Goal: Task Accomplishment & Management: Complete application form

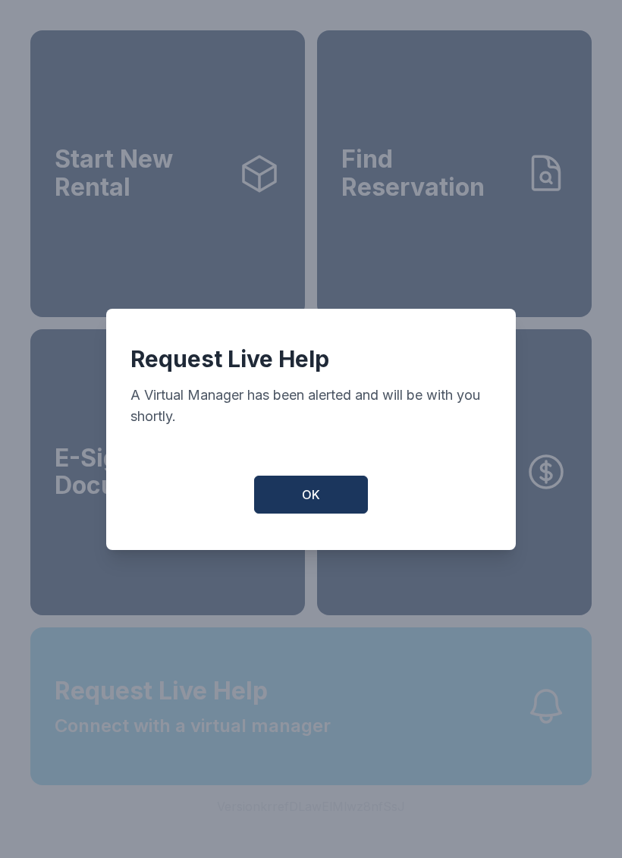
click at [340, 513] on button "OK" at bounding box center [311, 495] width 114 height 38
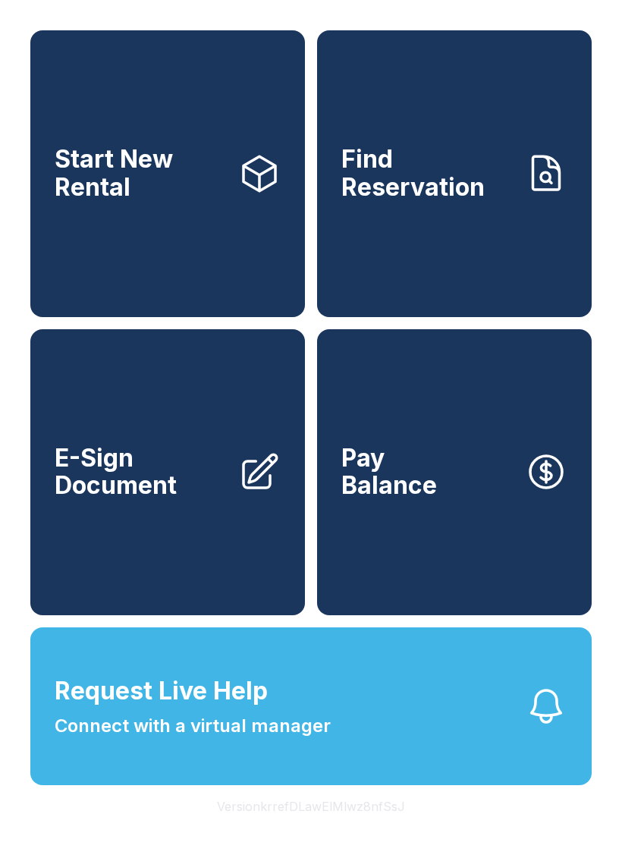
click at [206, 492] on span "E-Sign Document" at bounding box center [140, 471] width 171 height 55
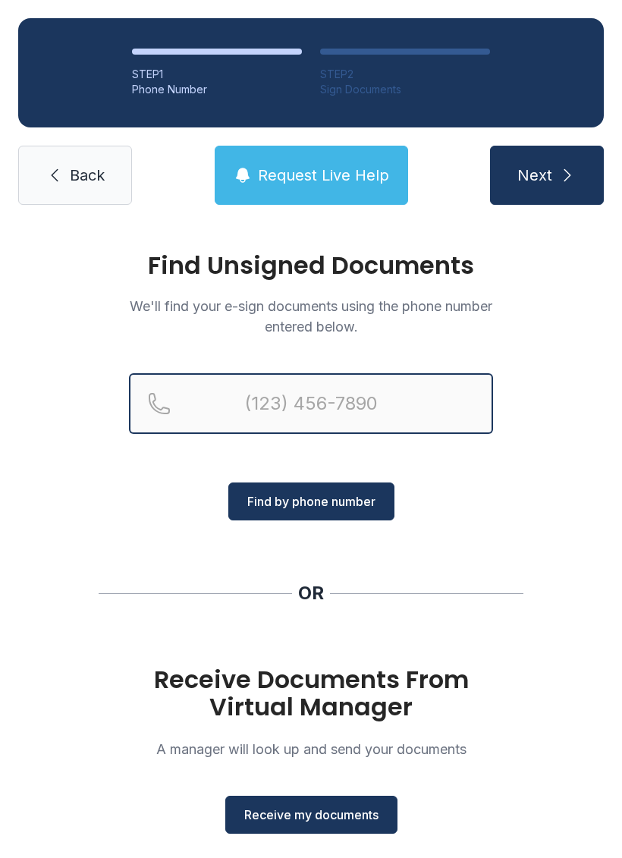
click at [222, 406] on input "Reservation phone number" at bounding box center [311, 403] width 364 height 61
type input "[PHONE_NUMBER]"
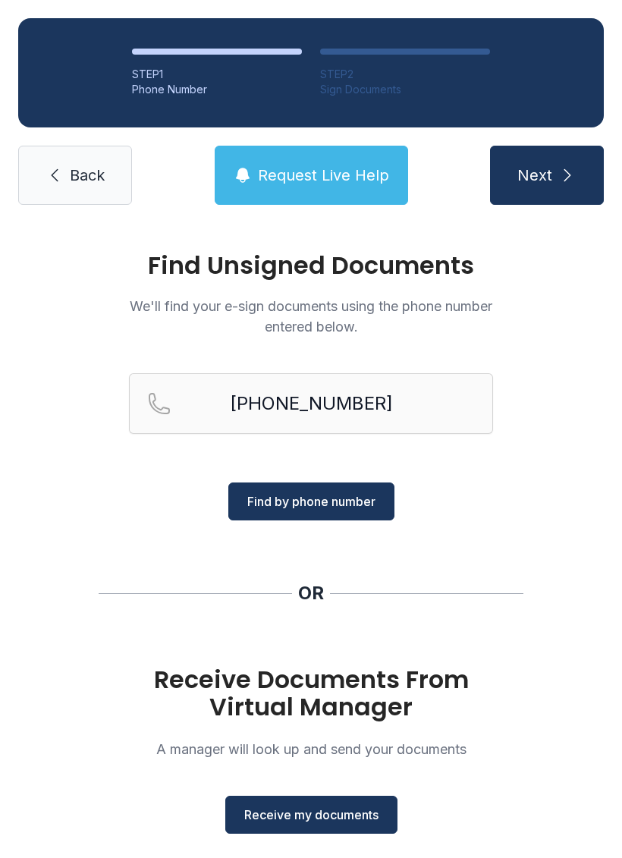
click at [330, 504] on span "Find by phone number" at bounding box center [311, 501] width 128 height 18
click at [316, 810] on span "Receive my documents" at bounding box center [311, 814] width 134 height 18
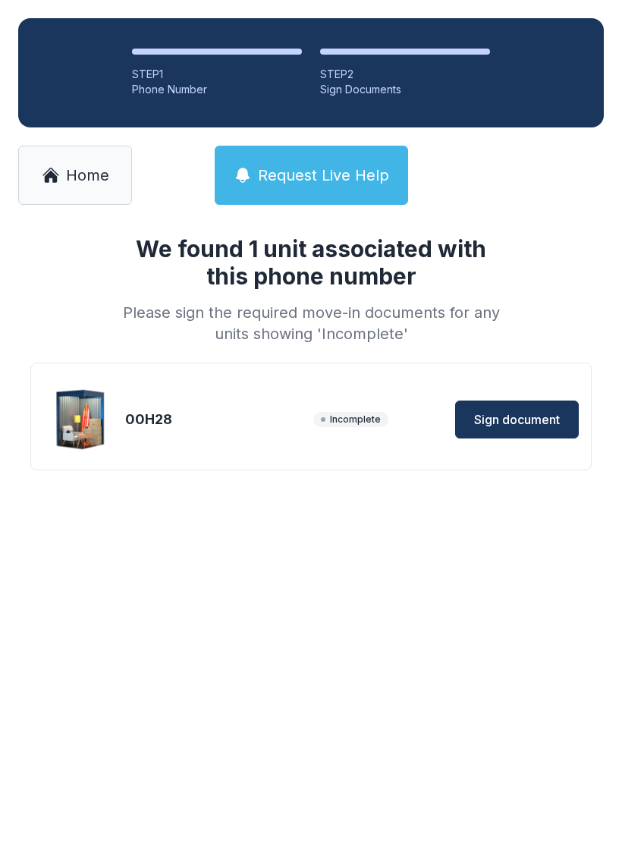
click at [510, 413] on span "Sign document" at bounding box center [517, 419] width 86 height 18
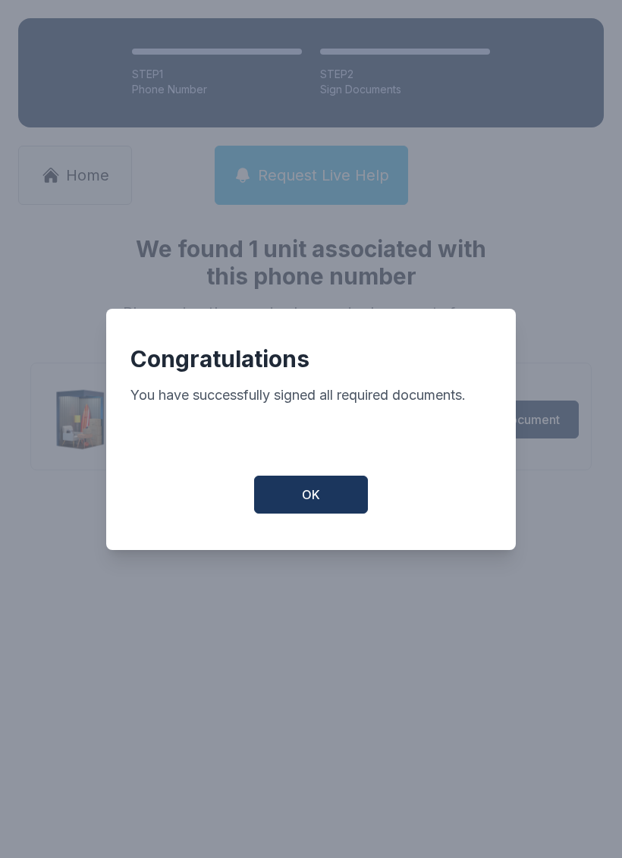
click at [325, 505] on button "OK" at bounding box center [311, 495] width 114 height 38
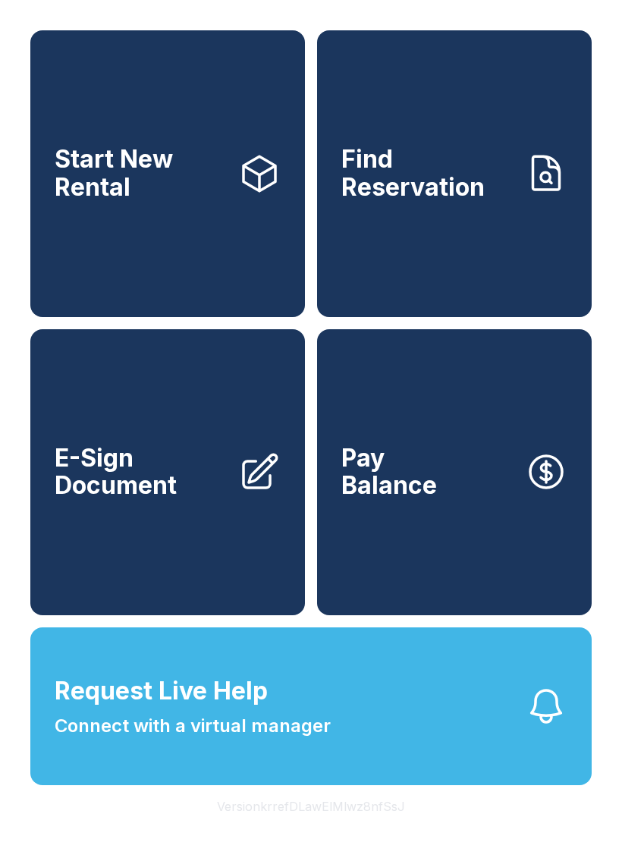
click at [308, 739] on span "Request Live Help Connect with a virtual manager" at bounding box center [193, 706] width 276 height 67
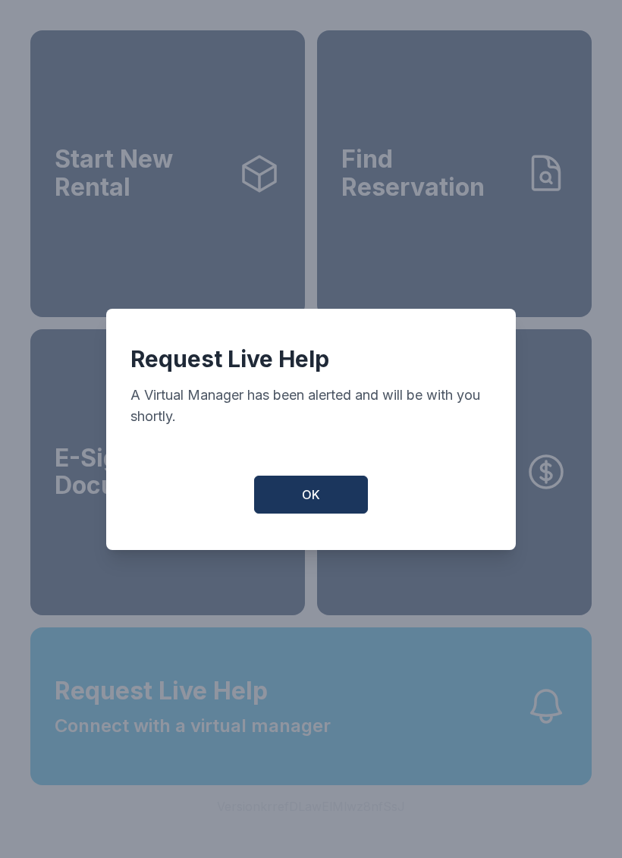
click at [298, 513] on button "OK" at bounding box center [311, 495] width 114 height 38
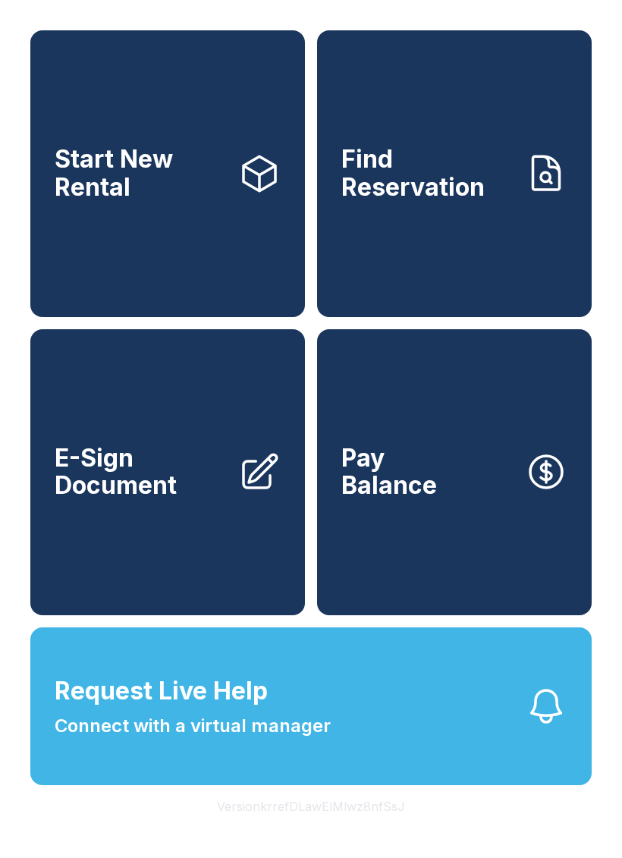
click at [369, 766] on button "Request Live Help Connect with a virtual manager" at bounding box center [310, 706] width 561 height 158
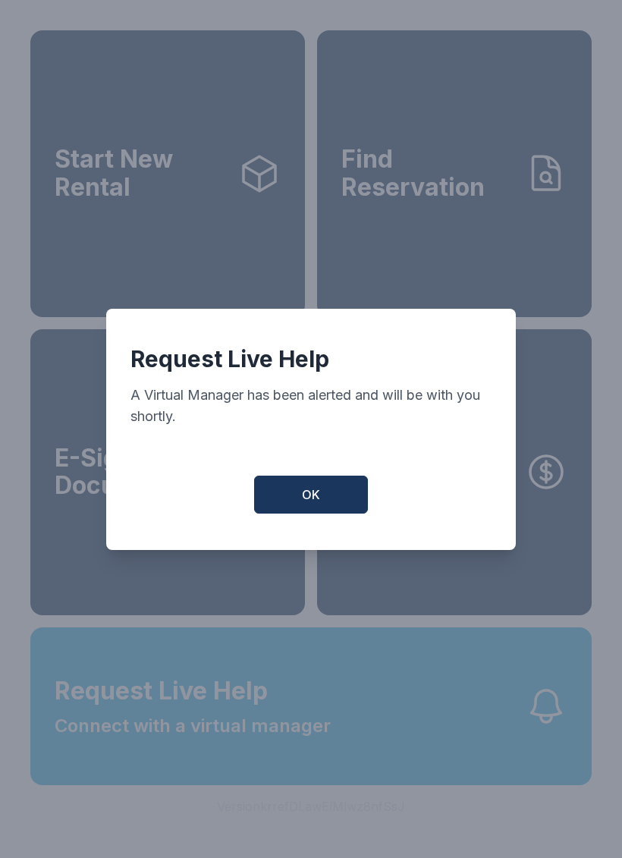
click at [314, 504] on span "OK" at bounding box center [311, 494] width 18 height 18
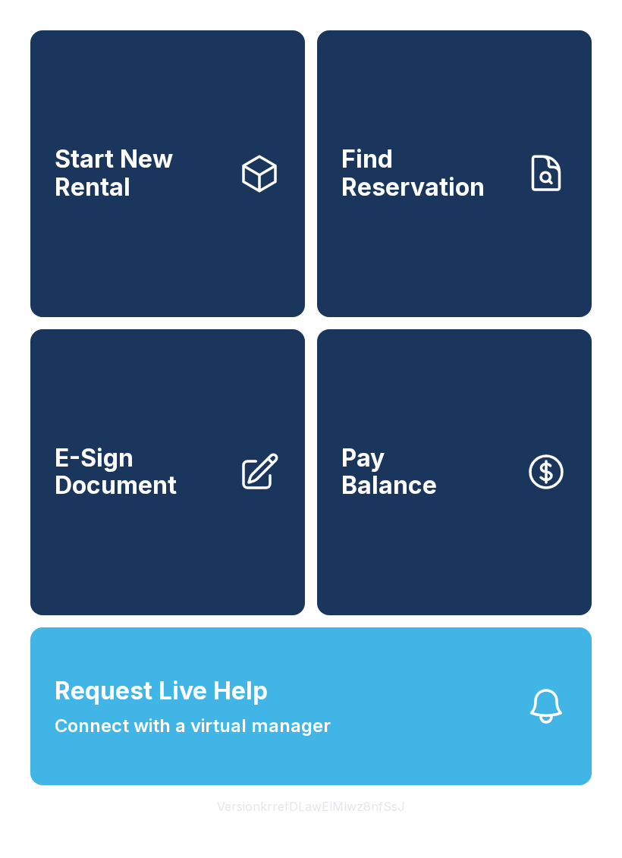
click at [157, 499] on span "E-Sign Document" at bounding box center [140, 471] width 171 height 55
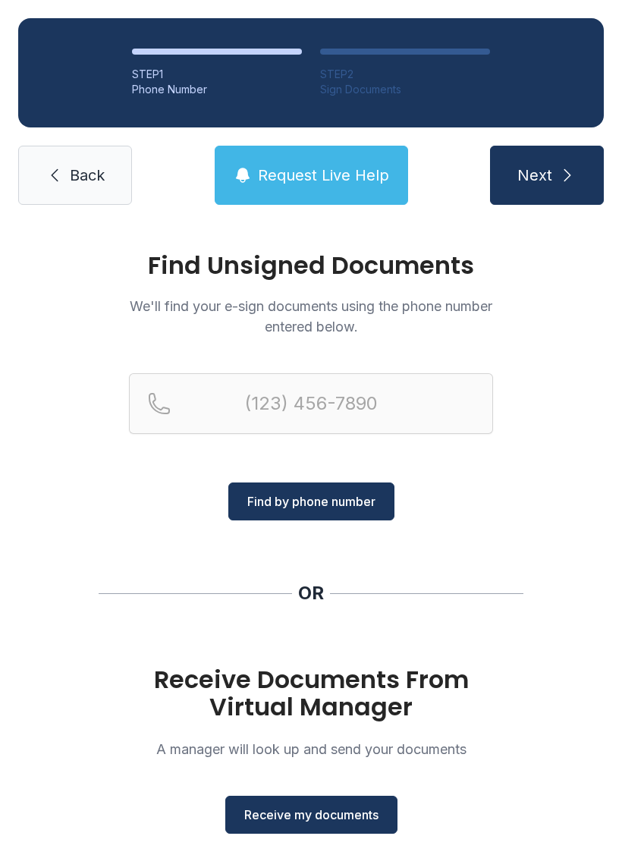
click at [358, 808] on span "Receive my documents" at bounding box center [311, 814] width 134 height 18
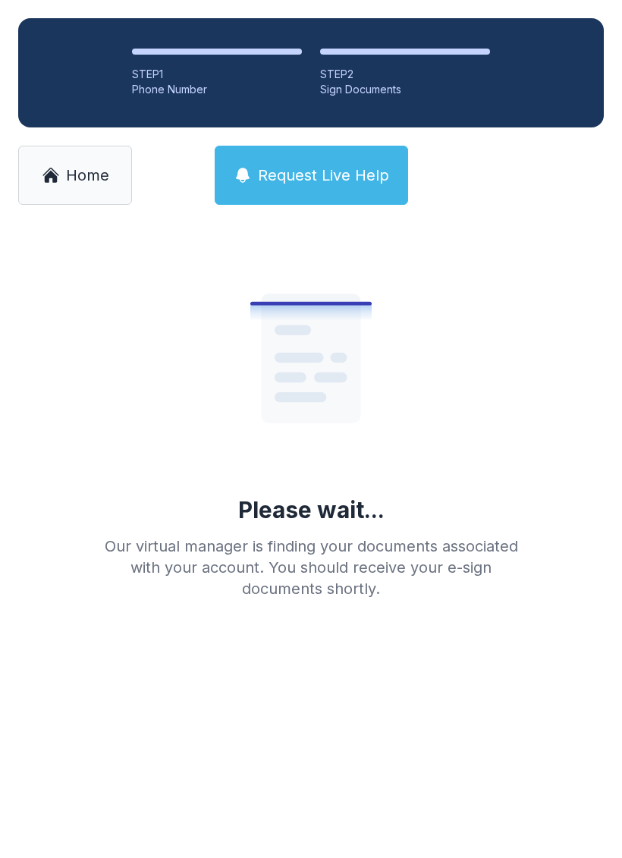
click at [56, 177] on icon at bounding box center [50, 176] width 13 height 12
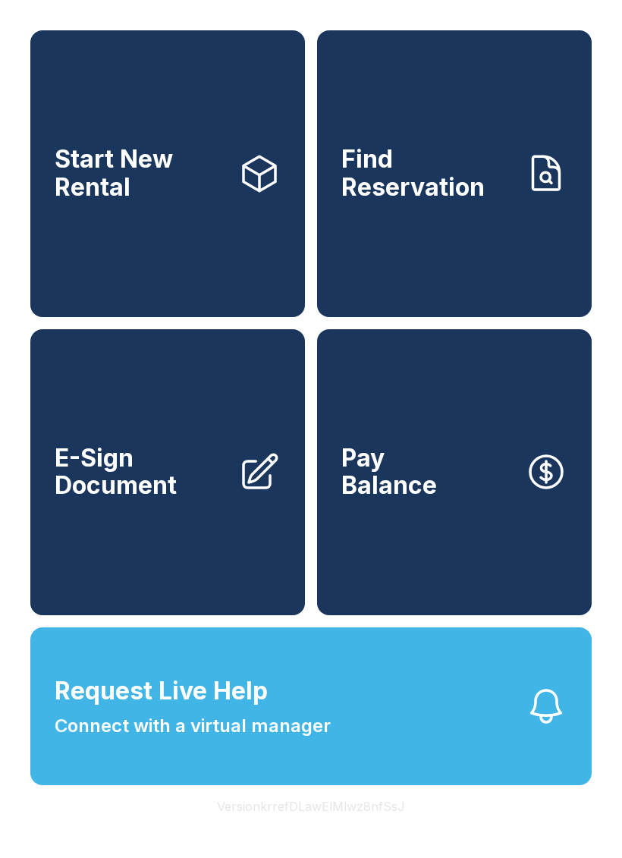
click at [130, 495] on span "E-Sign Document" at bounding box center [140, 471] width 171 height 55
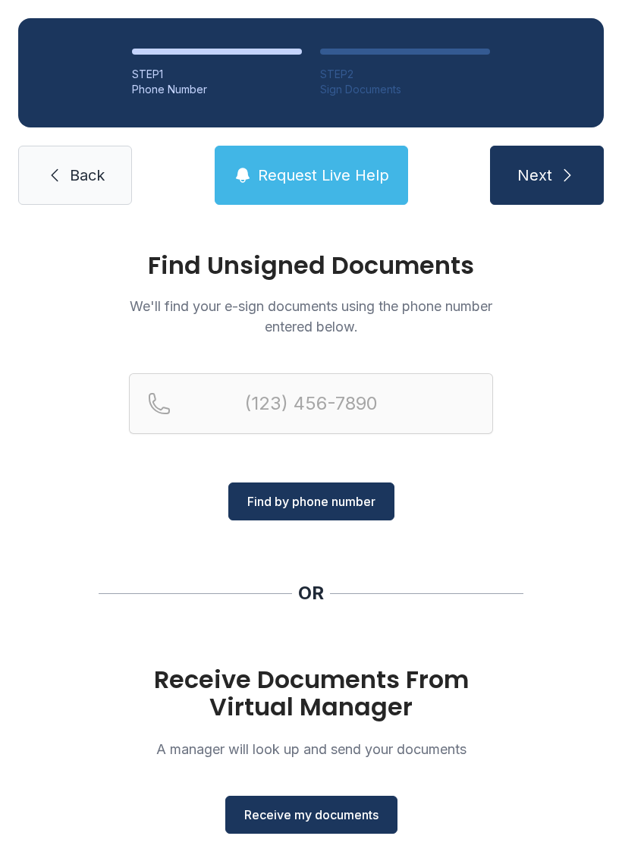
click at [354, 809] on span "Receive my documents" at bounding box center [311, 814] width 134 height 18
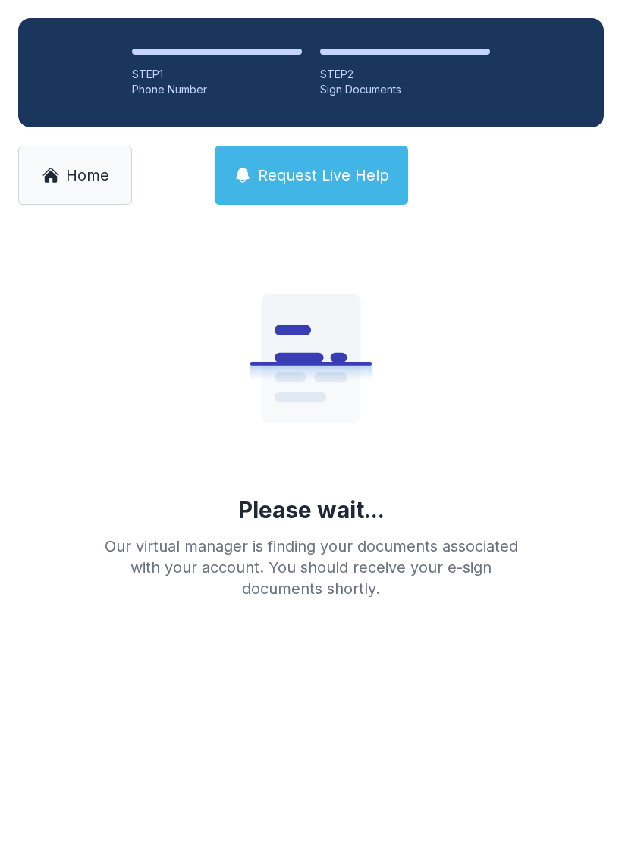
click at [71, 187] on link "Home" at bounding box center [75, 175] width 114 height 59
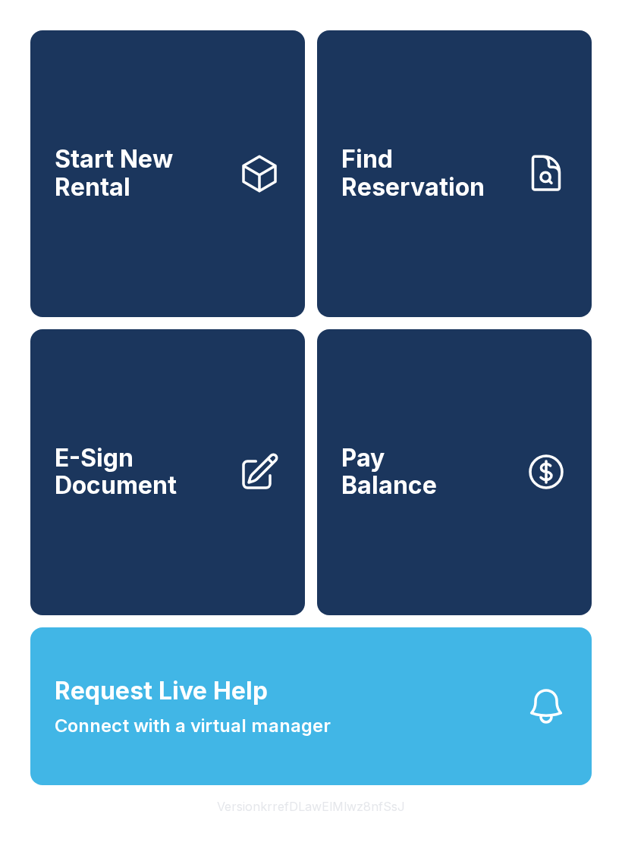
click at [171, 488] on span "E-Sign Document" at bounding box center [140, 471] width 171 height 55
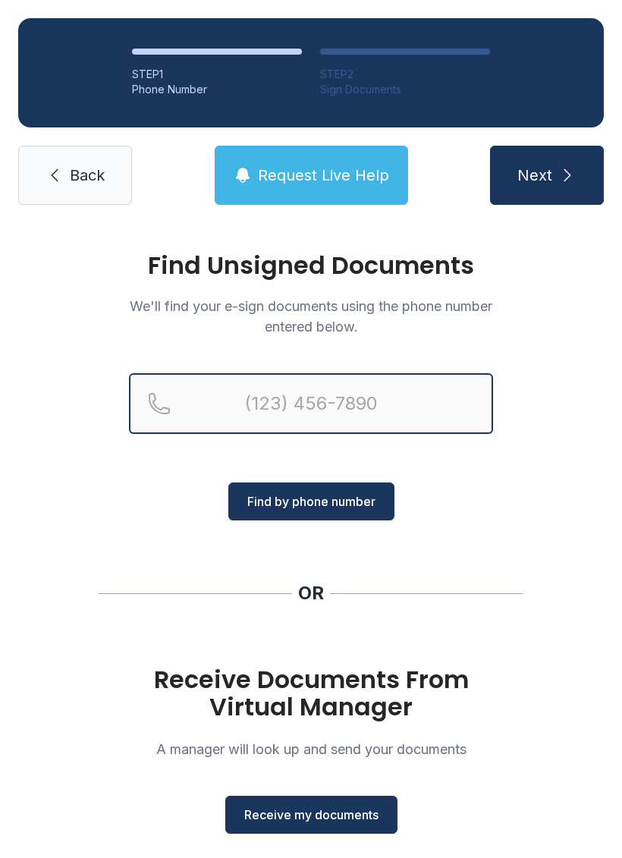
click at [363, 410] on input "Reservation phone number" at bounding box center [311, 403] width 364 height 61
type input "[PHONE_NUMBER]"
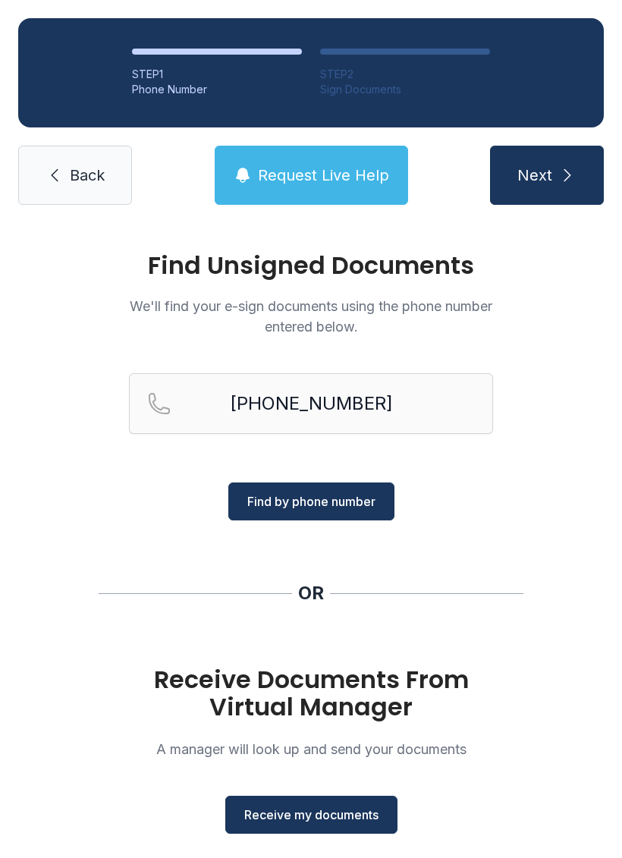
click at [344, 507] on span "Find by phone number" at bounding box center [311, 501] width 128 height 18
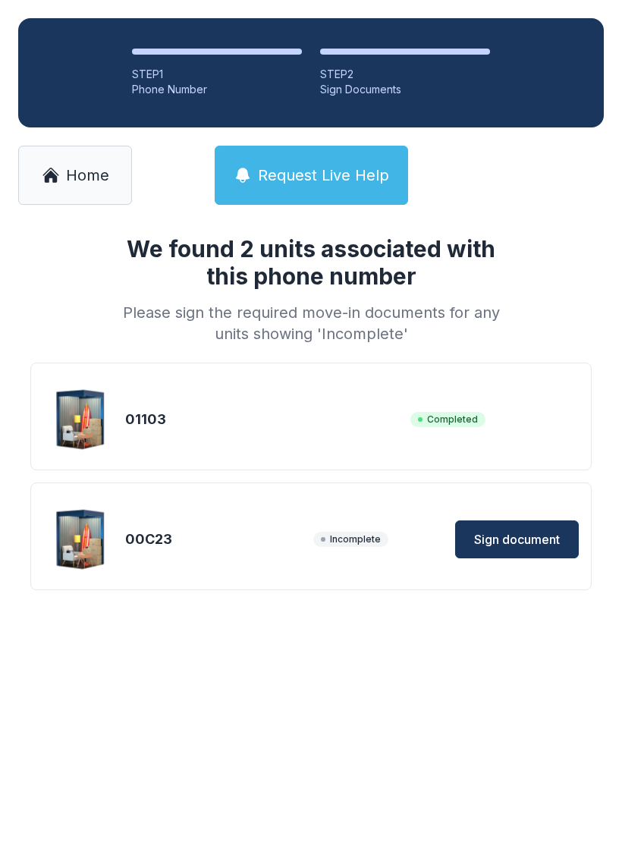
click at [524, 537] on span "Sign document" at bounding box center [517, 539] width 86 height 18
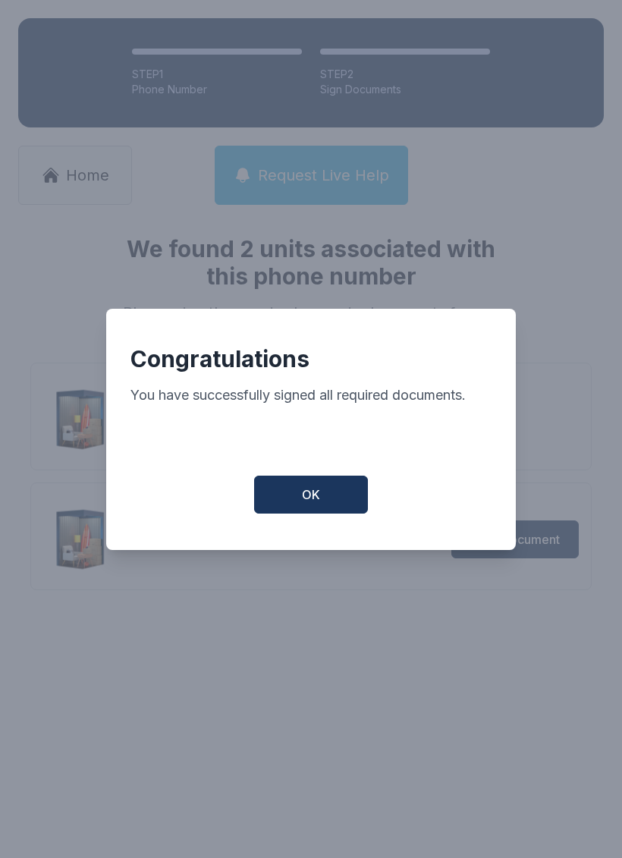
click at [331, 506] on button "OK" at bounding box center [311, 495] width 114 height 38
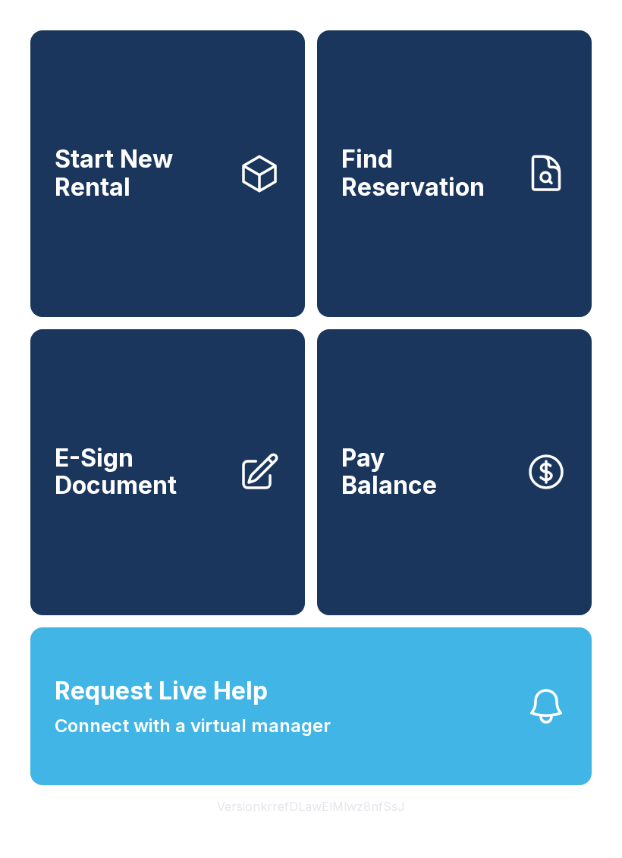
click at [161, 500] on span "E-Sign Document" at bounding box center [140, 471] width 171 height 55
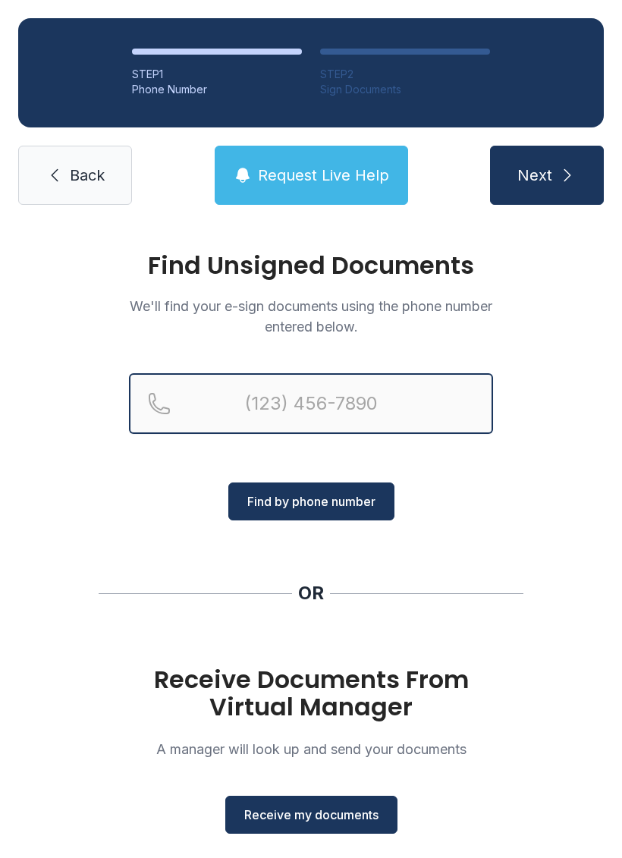
click at [353, 399] on input "Reservation phone number" at bounding box center [311, 403] width 364 height 61
type input "[PHONE_NUMBER]"
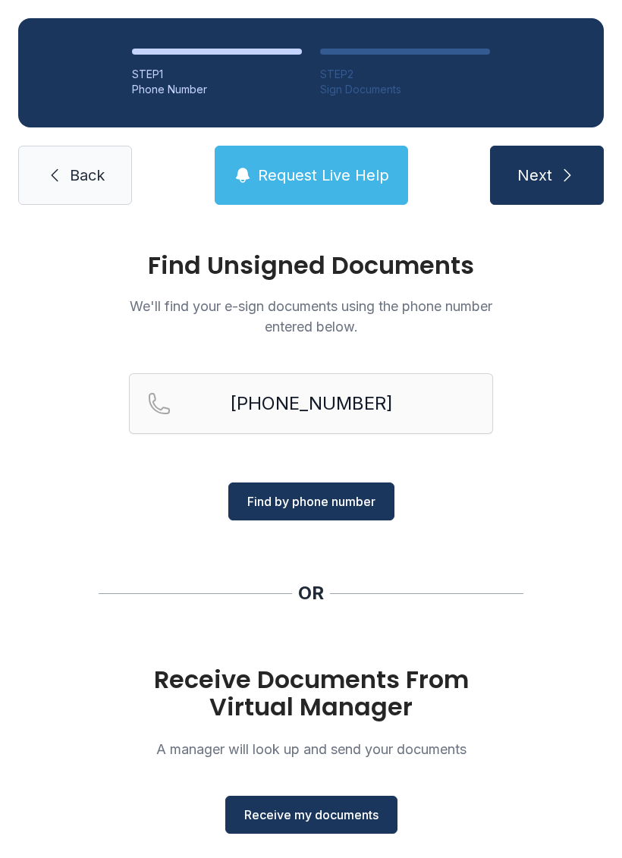
click at [358, 500] on span "Find by phone number" at bounding box center [311, 501] width 128 height 18
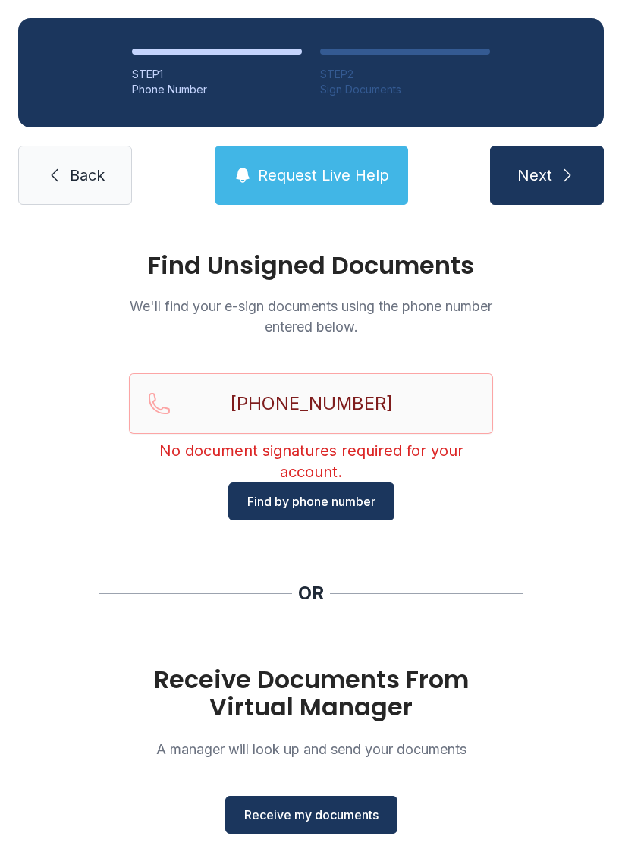
click at [77, 184] on span "Back" at bounding box center [87, 175] width 35 height 21
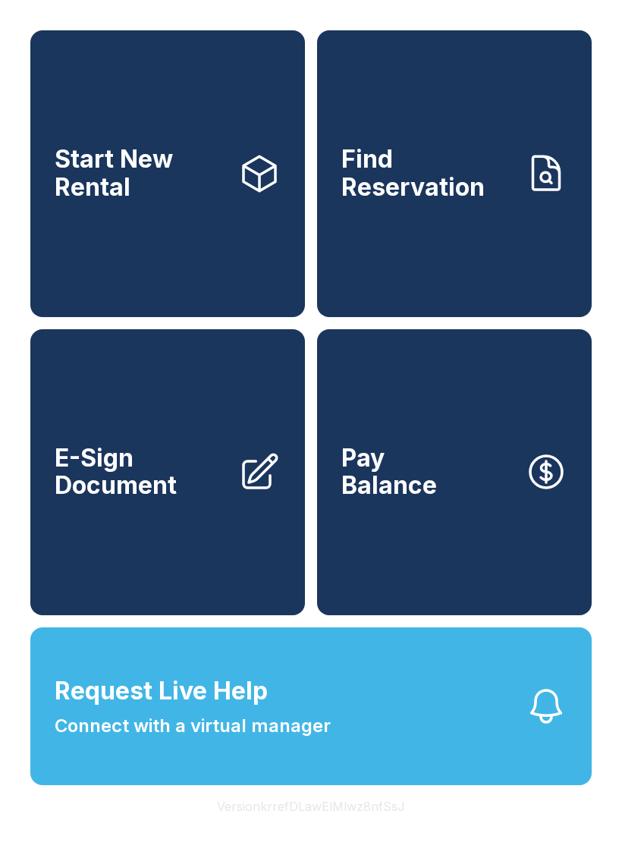
click at [121, 497] on span "E-Sign Document" at bounding box center [140, 471] width 171 height 55
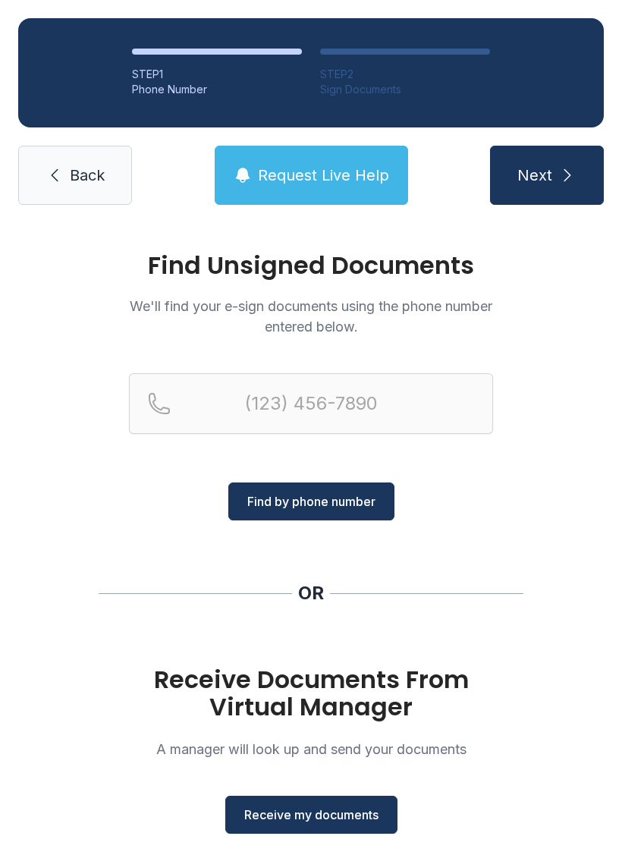
click at [357, 827] on button "Receive my documents" at bounding box center [311, 815] width 172 height 38
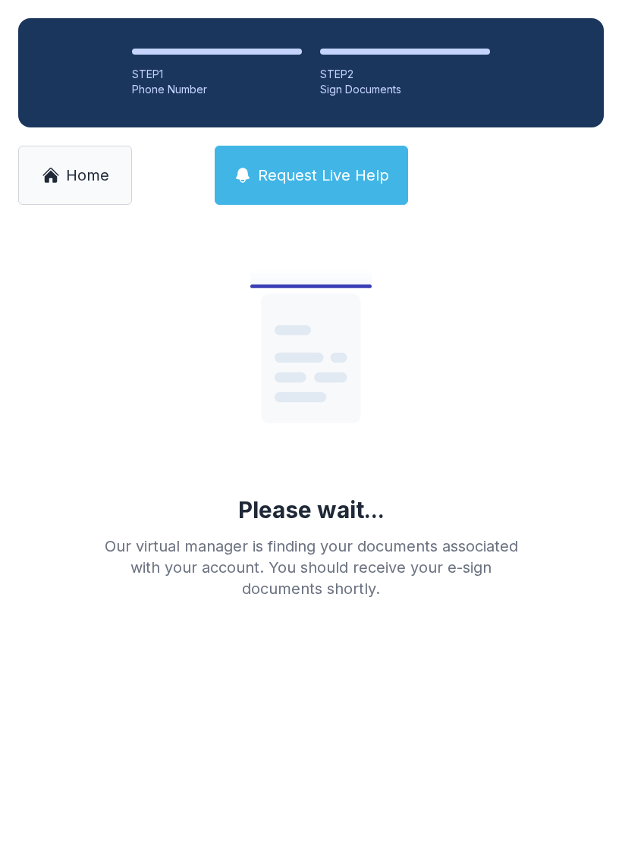
click at [63, 174] on link "Home" at bounding box center [75, 175] width 114 height 59
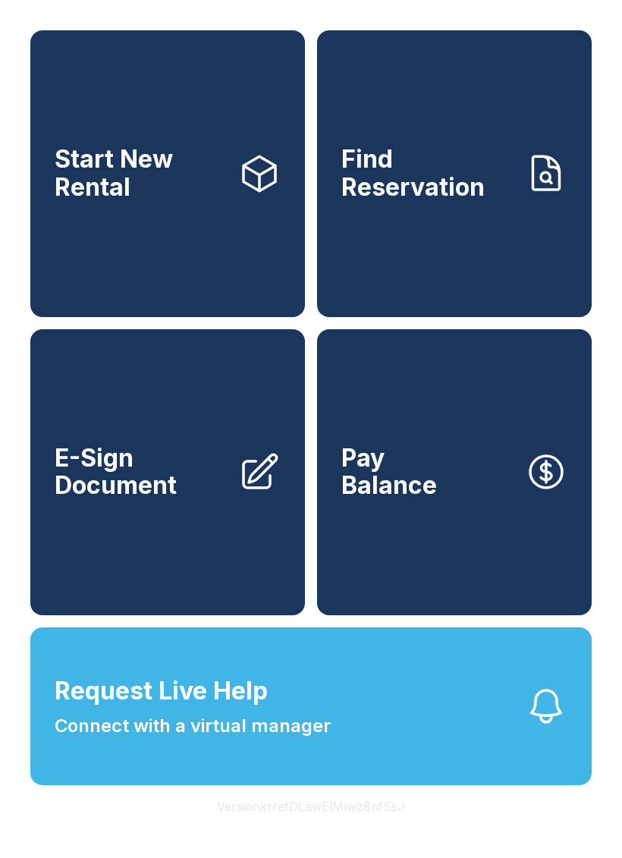
click at [139, 497] on span "E-Sign Document" at bounding box center [140, 471] width 171 height 55
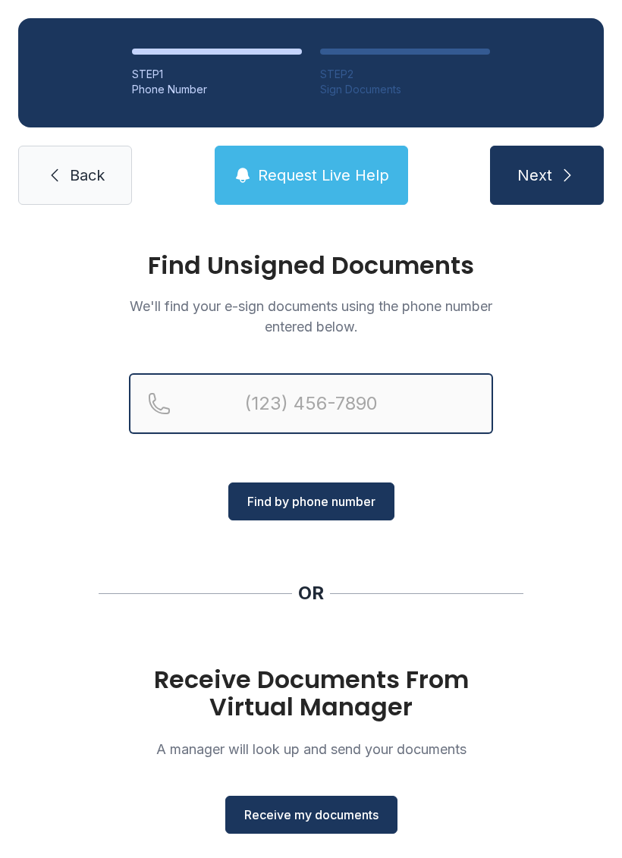
click at [344, 409] on input "Reservation phone number" at bounding box center [311, 403] width 364 height 61
type input "[PHONE_NUMBER]"
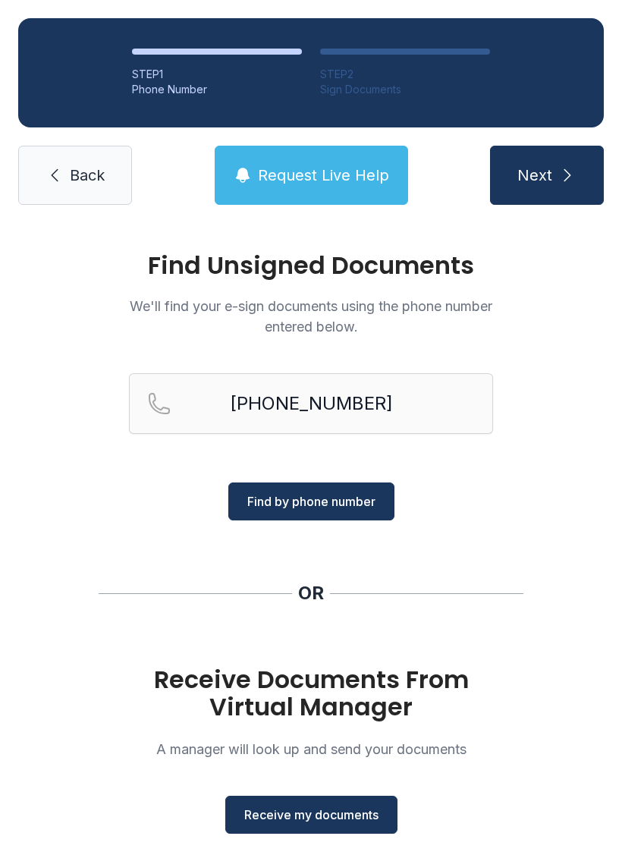
click at [343, 504] on span "Find by phone number" at bounding box center [311, 501] width 128 height 18
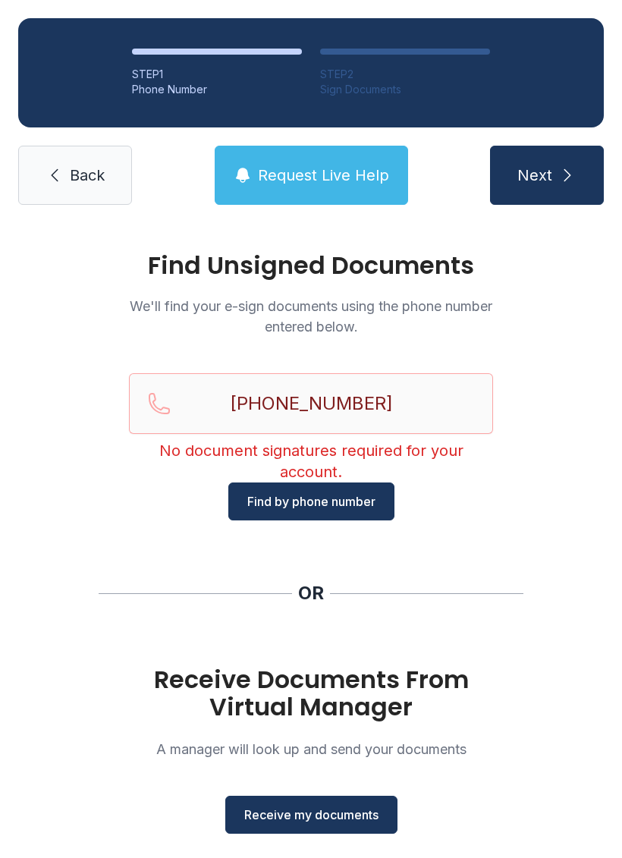
click at [360, 819] on span "Receive my documents" at bounding box center [311, 814] width 134 height 18
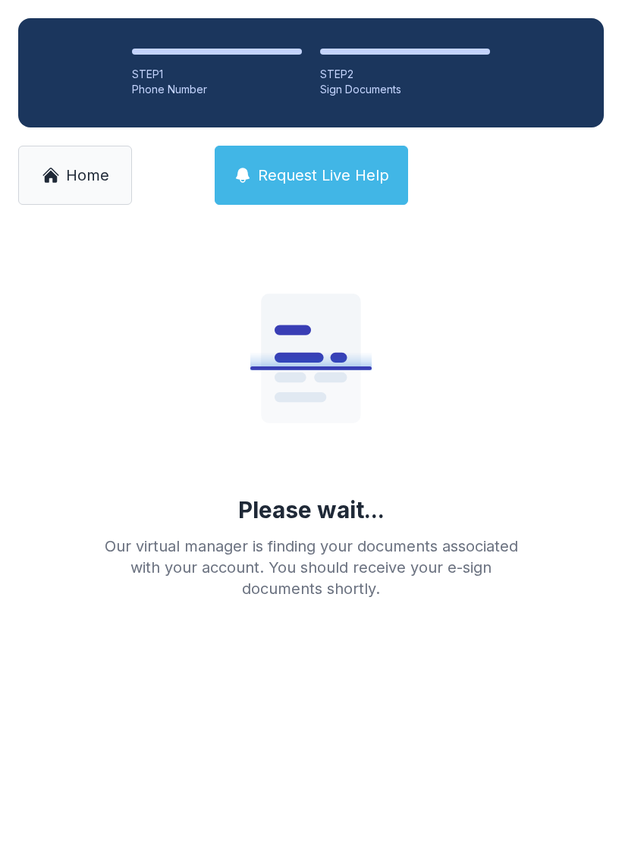
click at [67, 168] on span "Home" at bounding box center [87, 175] width 43 height 21
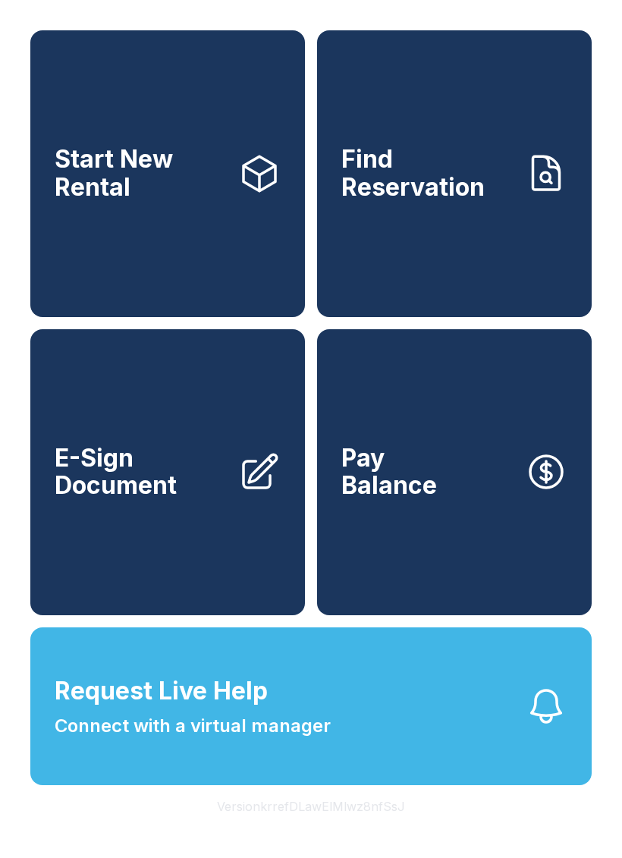
click at [222, 709] on span "Request Live Help" at bounding box center [161, 691] width 213 height 36
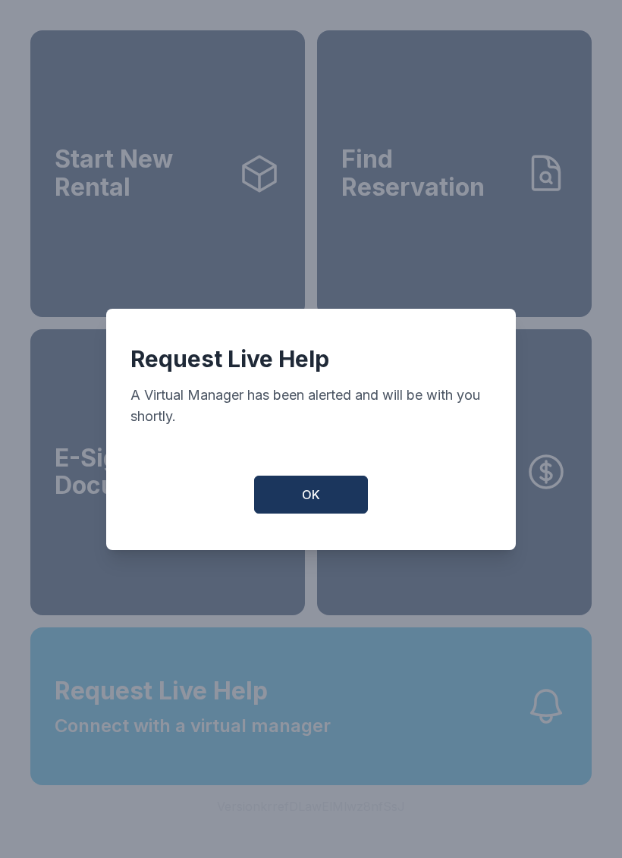
click at [315, 498] on span "OK" at bounding box center [311, 494] width 18 height 18
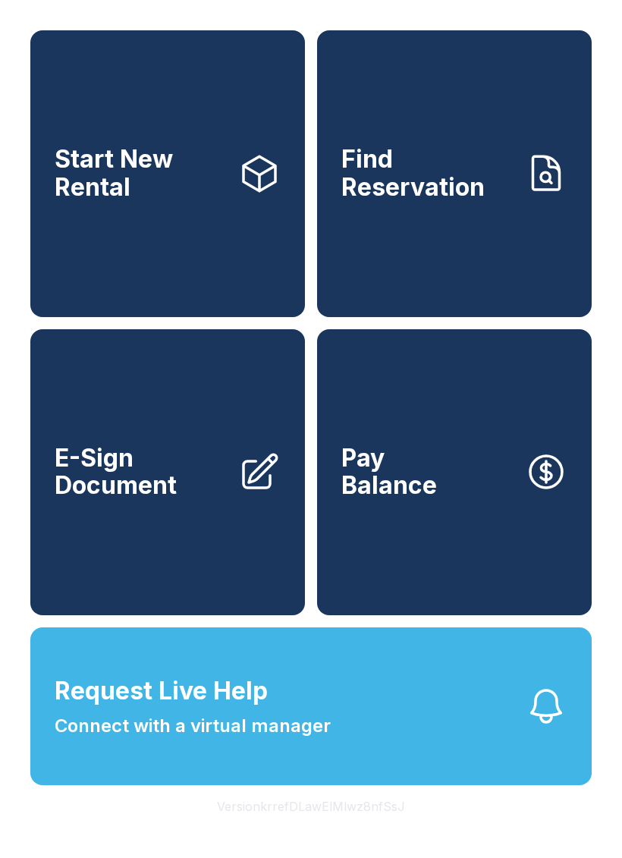
click at [483, 542] on button "Pay Balance" at bounding box center [454, 472] width 275 height 287
click at [130, 498] on span "E-Sign Document" at bounding box center [140, 471] width 171 height 55
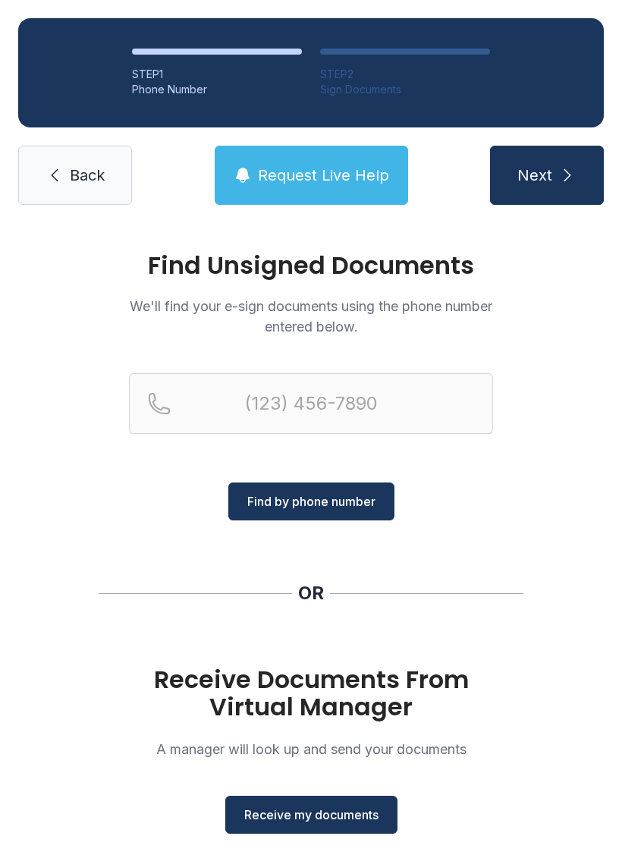
click at [345, 808] on span "Receive my documents" at bounding box center [311, 814] width 134 height 18
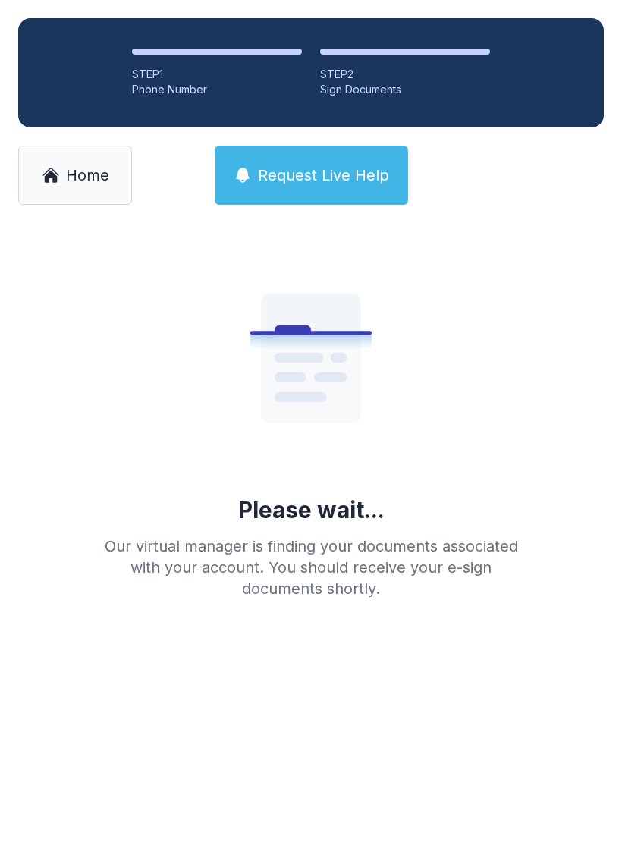
click at [61, 174] on link "Home" at bounding box center [75, 175] width 114 height 59
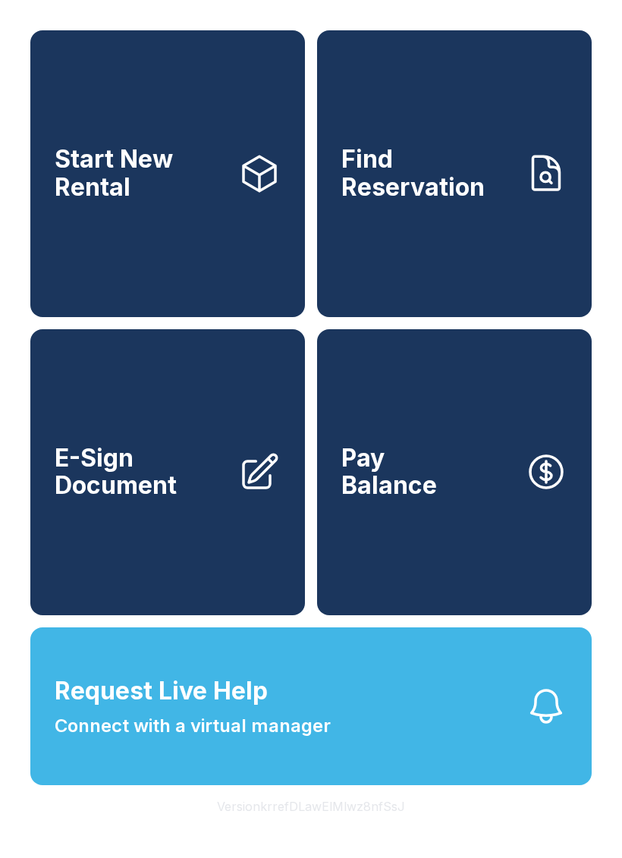
click at [136, 469] on link "E-Sign Document" at bounding box center [167, 472] width 275 height 287
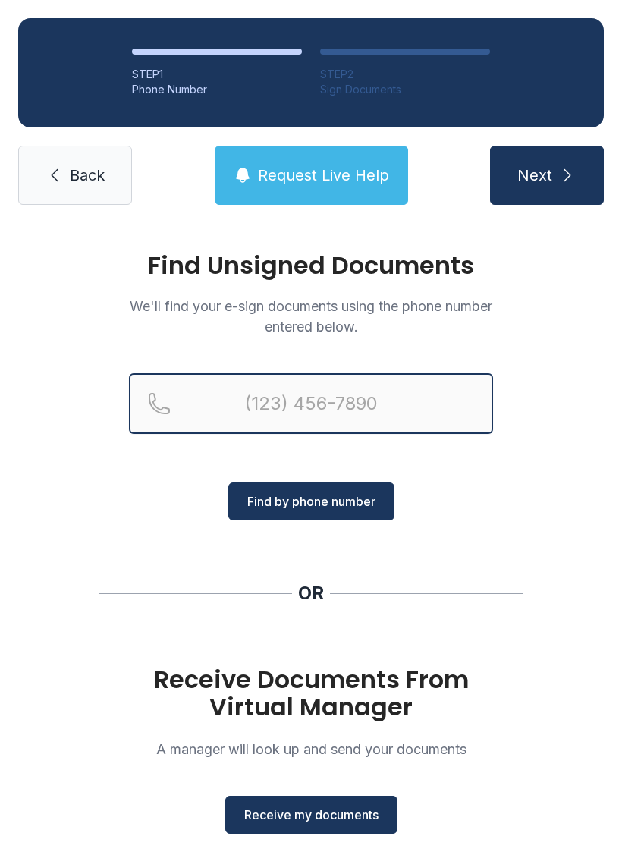
click at [359, 404] on input "Reservation phone number" at bounding box center [311, 403] width 364 height 61
type input "[PHONE_NUMBER]"
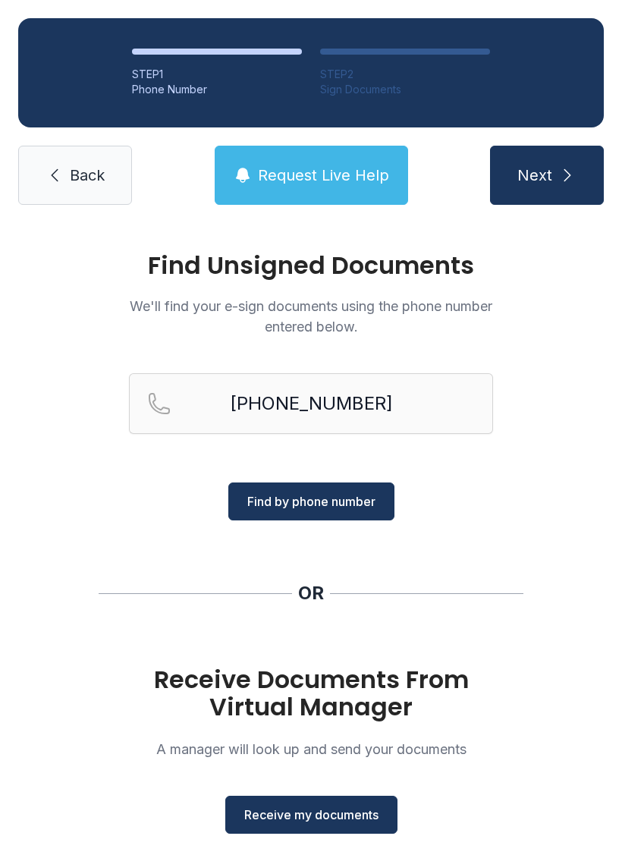
click at [319, 510] on button "Find by phone number" at bounding box center [311, 501] width 166 height 38
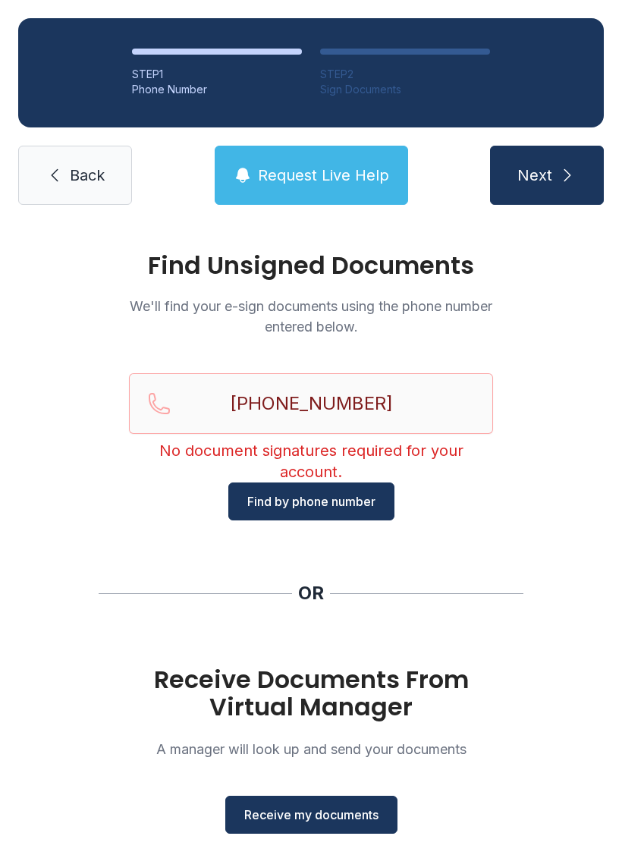
click at [83, 184] on span "Back" at bounding box center [87, 175] width 35 height 21
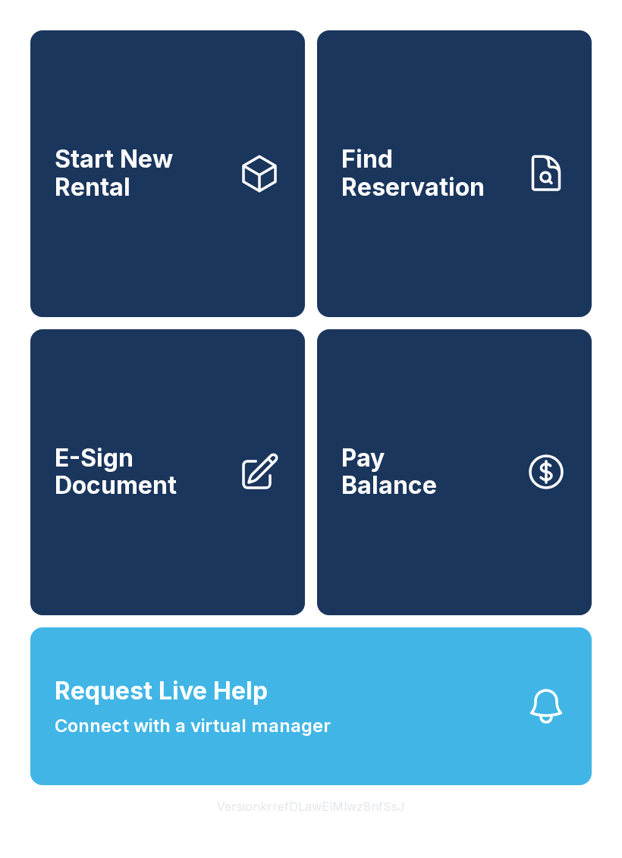
click at [187, 557] on link "E-Sign Document" at bounding box center [167, 472] width 275 height 287
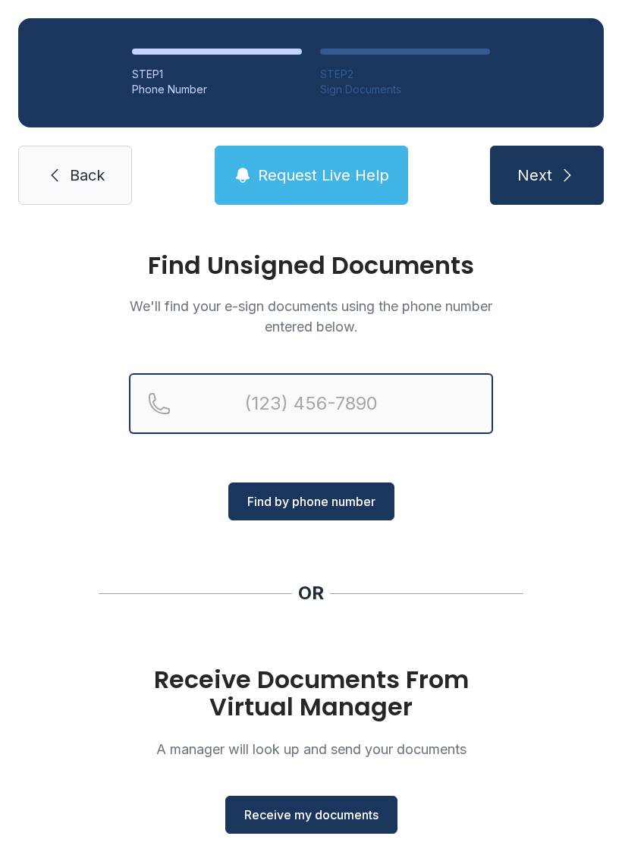
click at [407, 391] on input "Reservation phone number" at bounding box center [311, 403] width 364 height 61
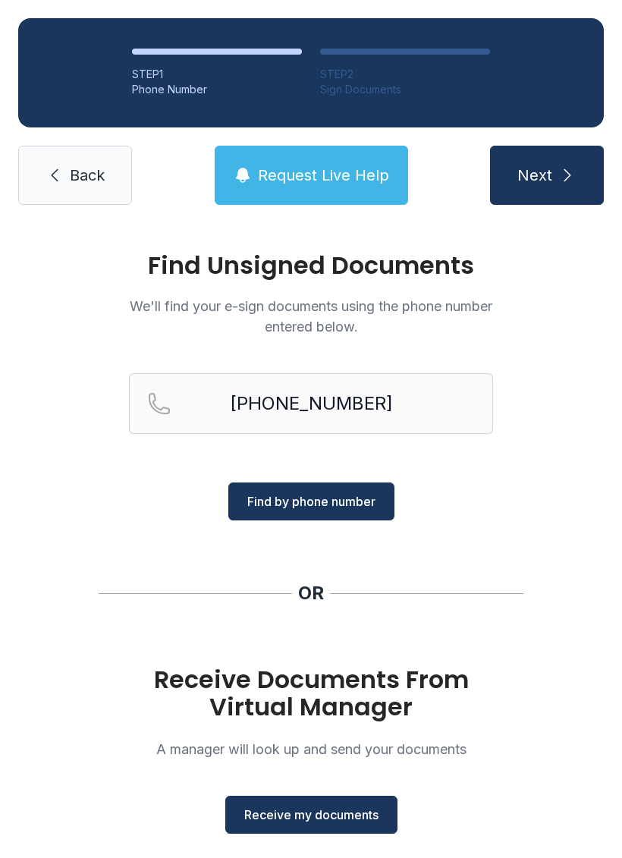
click at [354, 497] on span "Find by phone number" at bounding box center [311, 501] width 128 height 18
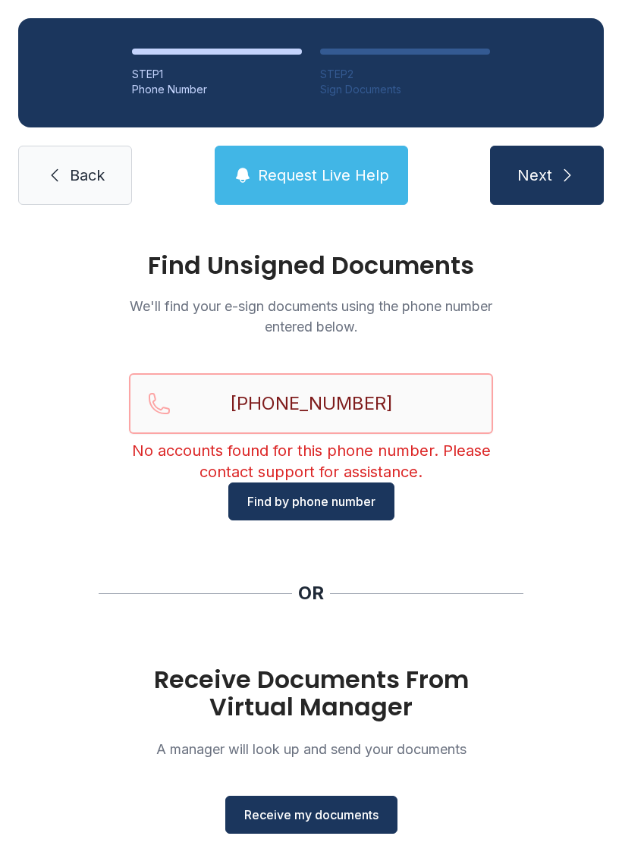
click at [432, 400] on input "[PHONE_NUMBER]" at bounding box center [311, 403] width 364 height 61
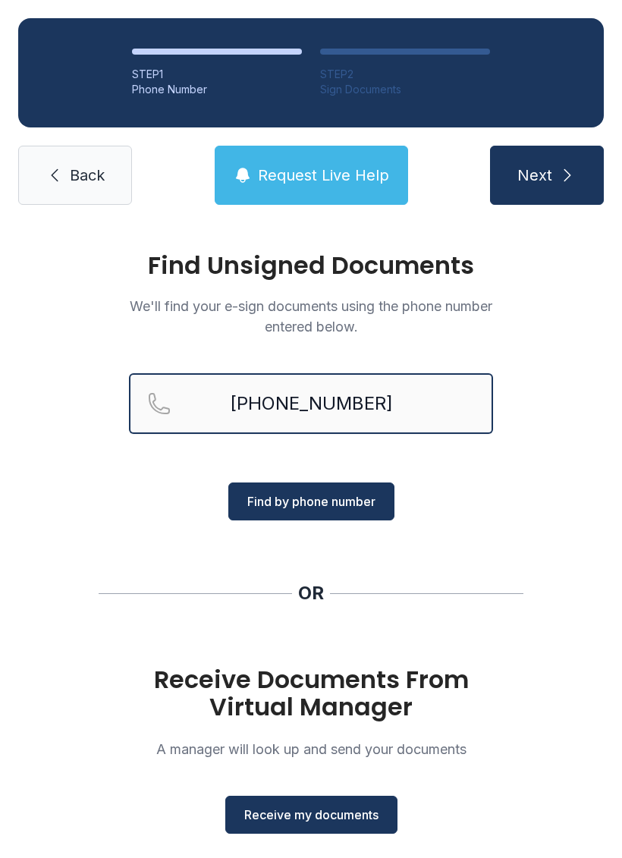
type input "[PHONE_NUMBER]"
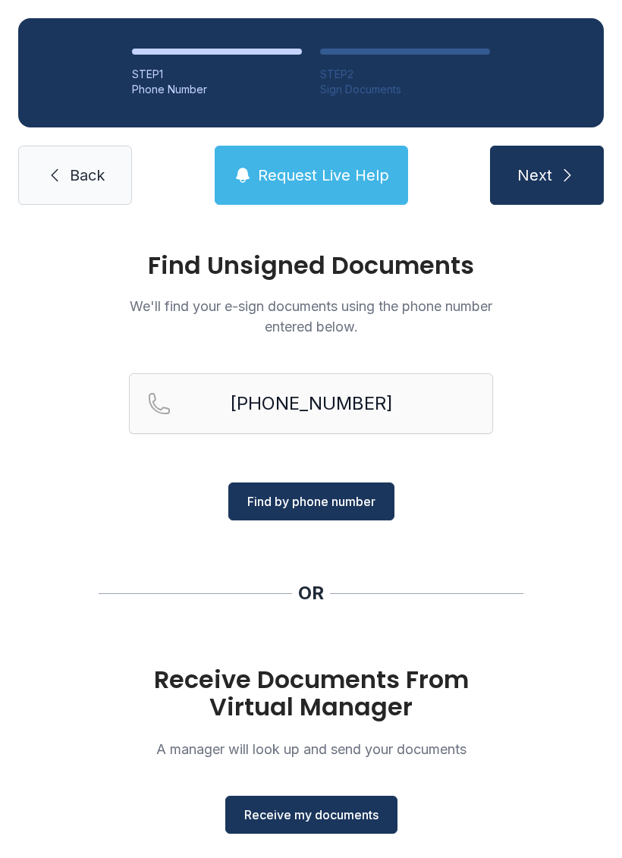
click at [337, 494] on span "Find by phone number" at bounding box center [311, 501] width 128 height 18
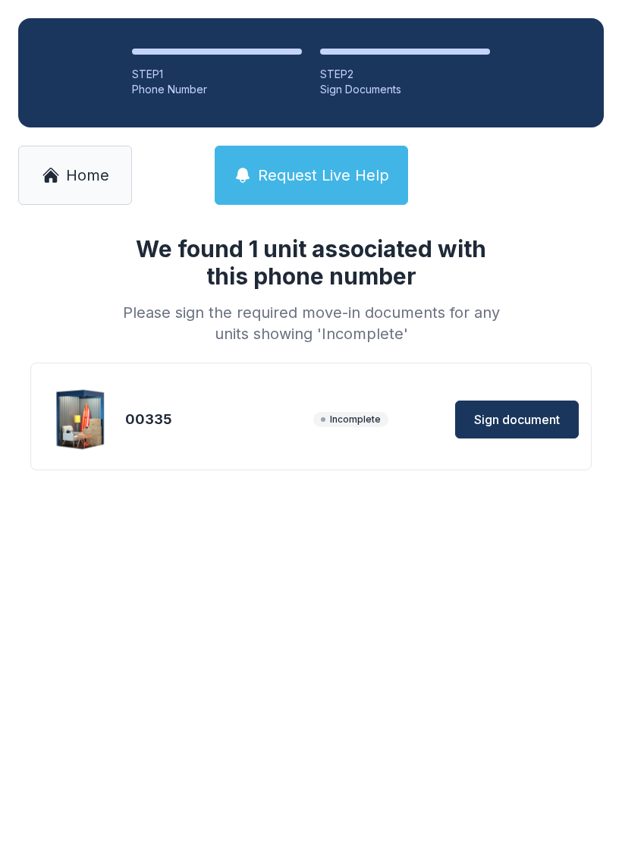
click at [526, 410] on span "Sign document" at bounding box center [517, 419] width 86 height 18
click at [115, 161] on link "Home" at bounding box center [75, 175] width 114 height 59
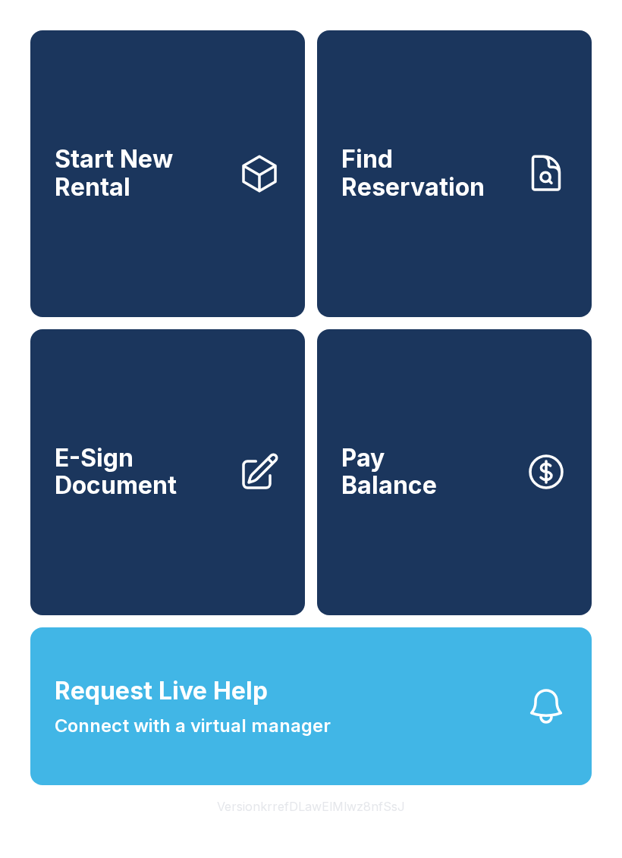
click at [147, 529] on link "E-Sign Document" at bounding box center [167, 472] width 275 height 287
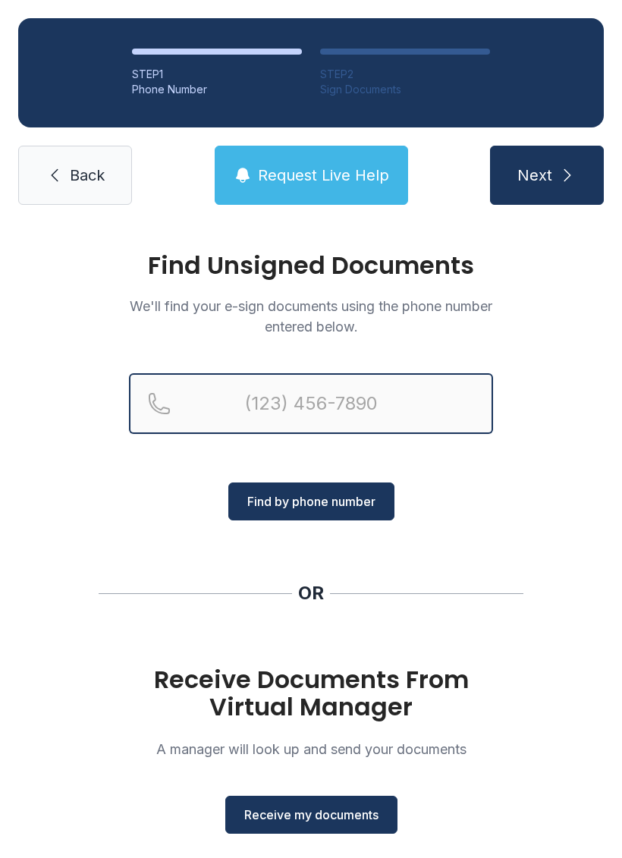
click at [340, 415] on input "Reservation phone number" at bounding box center [311, 403] width 364 height 61
type input "[PHONE_NUMBER]"
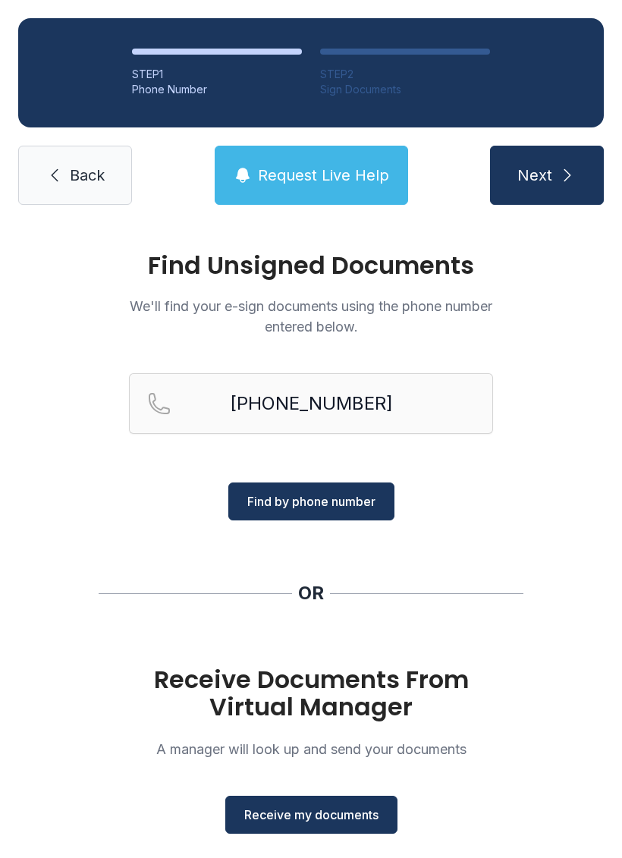
click at [272, 501] on span "Find by phone number" at bounding box center [311, 501] width 128 height 18
click at [262, 496] on span "Find by phone number" at bounding box center [311, 501] width 128 height 18
click at [278, 506] on span "Find by phone number" at bounding box center [311, 501] width 128 height 18
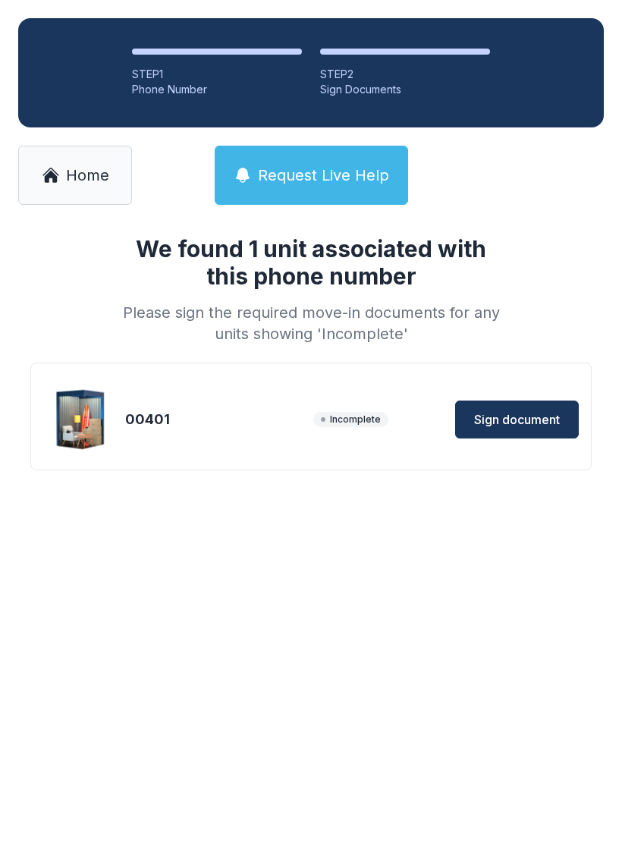
click at [526, 418] on span "Sign document" at bounding box center [517, 419] width 86 height 18
click at [88, 171] on span "Home" at bounding box center [87, 175] width 43 height 21
